Goal: Task Accomplishment & Management: Manage account settings

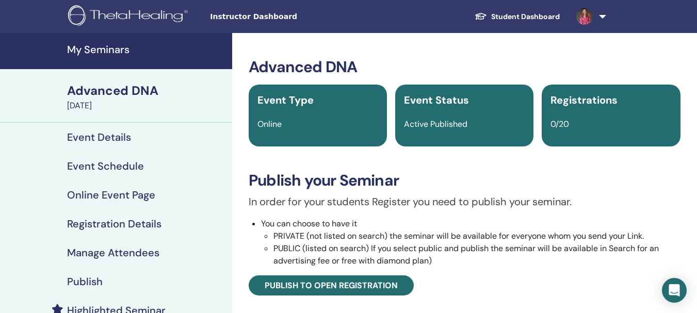
click at [110, 58] on link "My Seminars" at bounding box center [116, 51] width 232 height 36
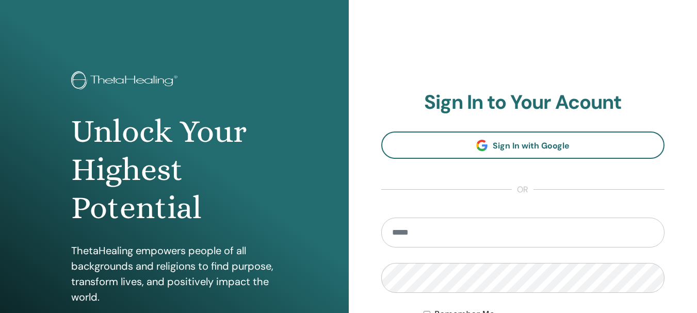
type input "**********"
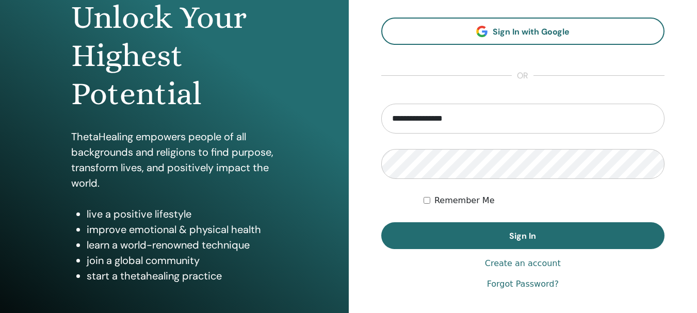
scroll to position [182, 0]
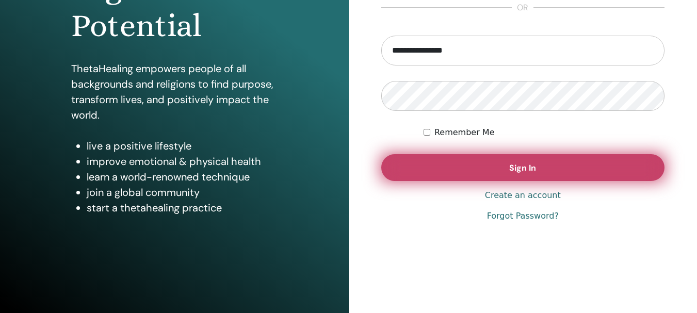
click at [588, 167] on button "Sign In" at bounding box center [523, 167] width 284 height 27
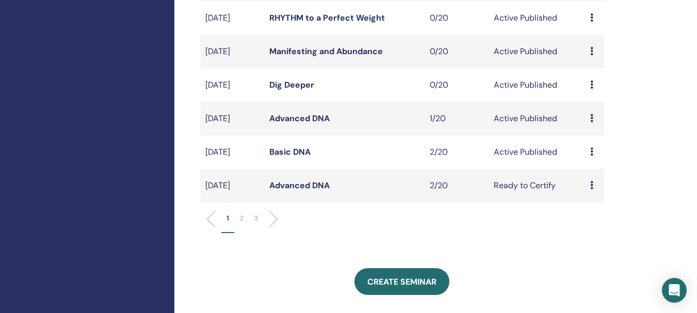
scroll to position [331, 0]
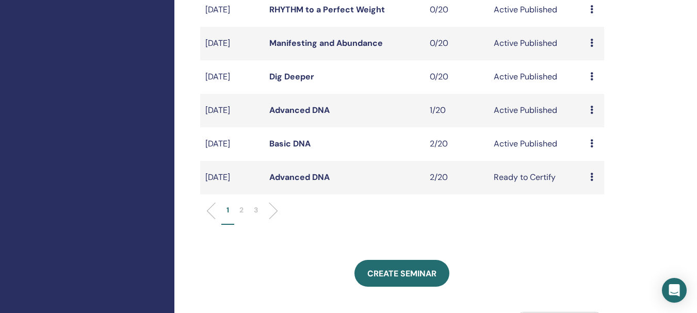
click at [302, 113] on link "Advanced DNA" at bounding box center [299, 110] width 60 height 11
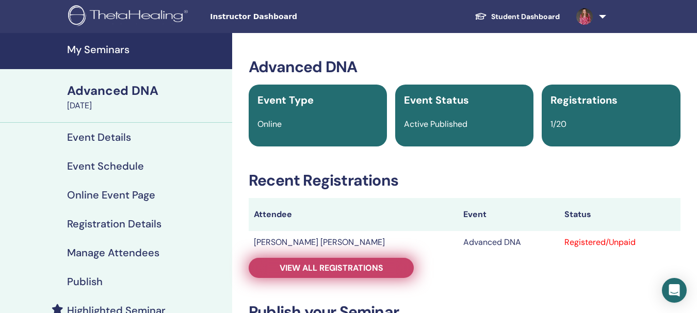
click at [389, 273] on link "View all registrations" at bounding box center [331, 268] width 165 height 20
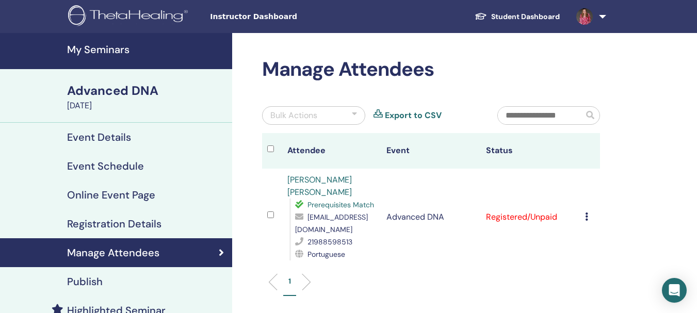
click at [587, 219] on icon at bounding box center [586, 217] width 3 height 8
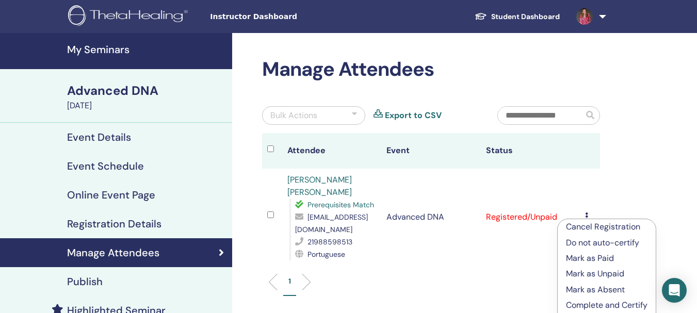
click at [592, 257] on p "Mark as Paid" at bounding box center [607, 258] width 82 height 12
